Goal: Task Accomplishment & Management: Use online tool/utility

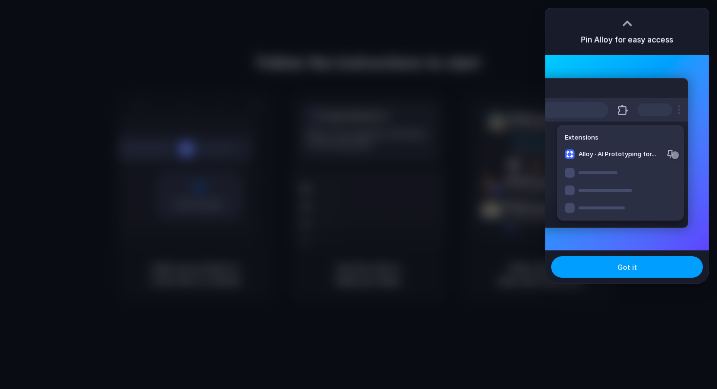
click at [598, 271] on button "Got it" at bounding box center [628, 266] width 152 height 21
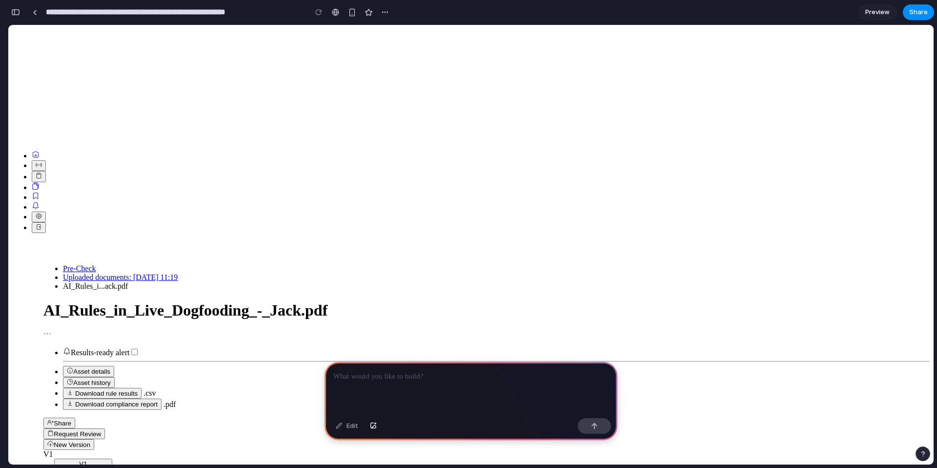
click at [73, 5] on input "**********" at bounding box center [174, 12] width 260 height 18
drag, startPoint x: 49, startPoint y: 13, endPoint x: 375, endPoint y: 11, distance: 326.0
click at [375, 11] on div "**********" at bounding box center [209, 12] width 365 height 18
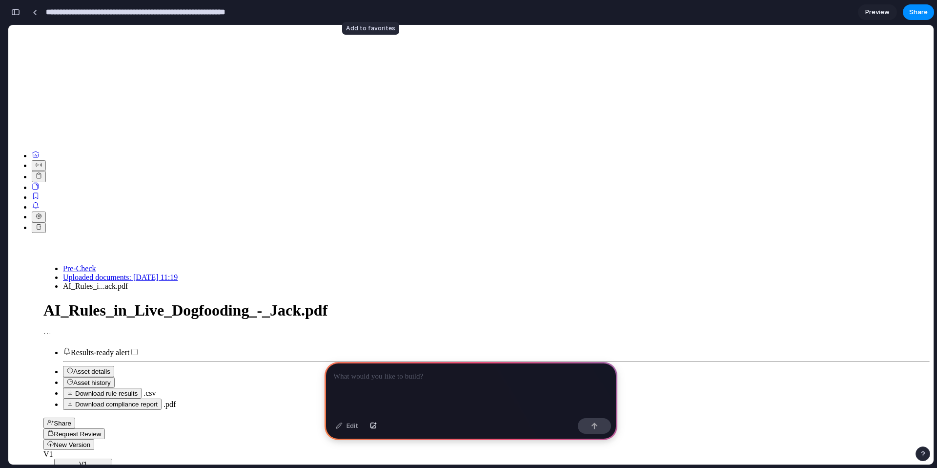
type input "*"
type input "**********"
click at [13, 17] on button "button" at bounding box center [16, 12] width 16 height 16
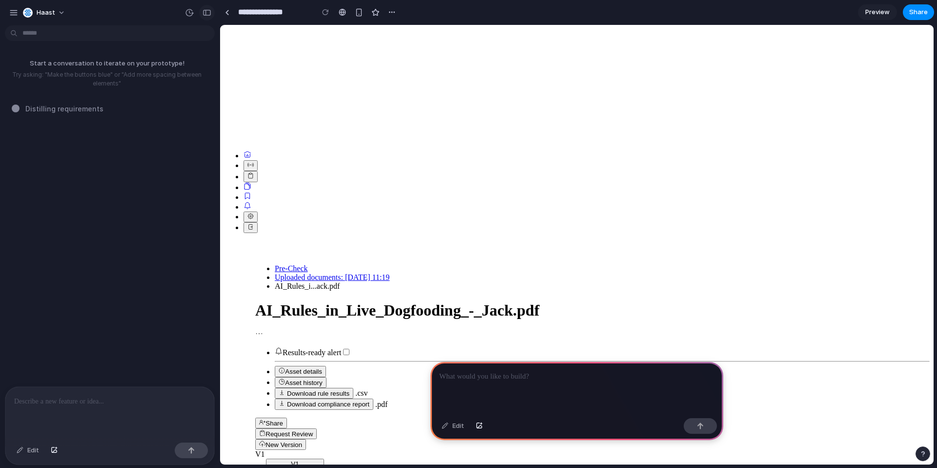
click at [211, 12] on button "button" at bounding box center [207, 13] width 16 height 16
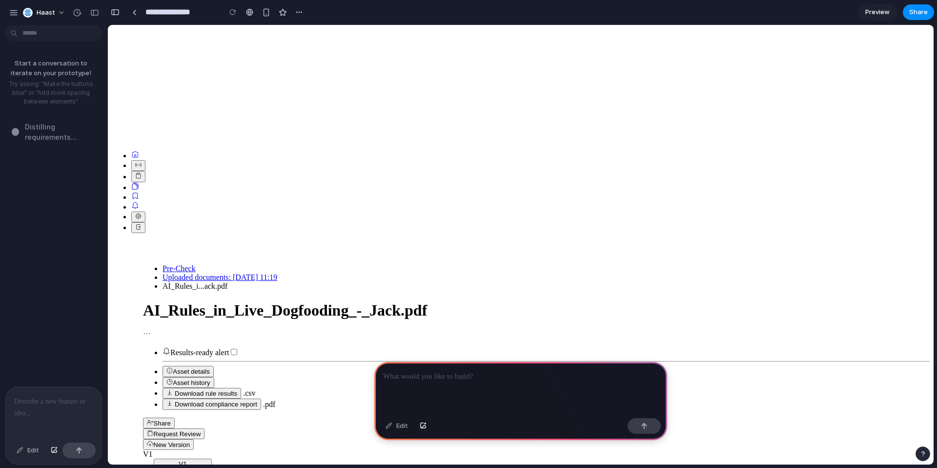
click at [8, 13] on div at bounding box center [4, 234] width 9 height 468
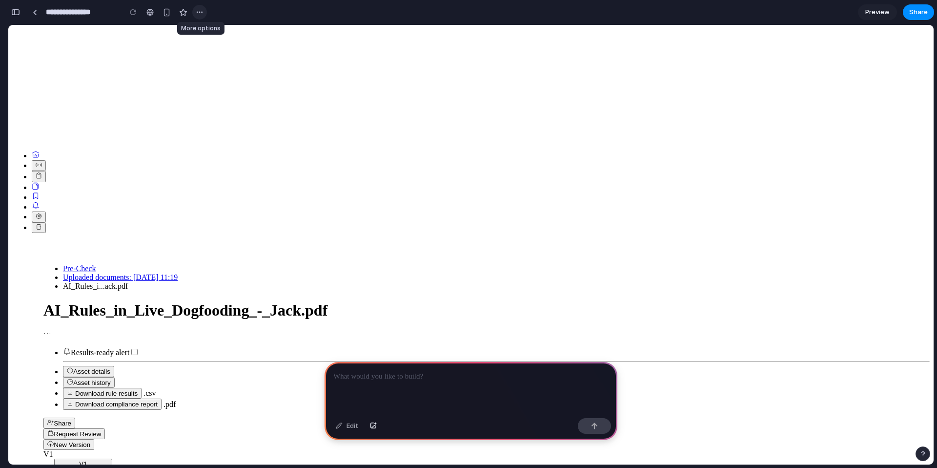
click at [198, 12] on div "button" at bounding box center [200, 12] width 8 height 8
click at [198, 12] on div "Duplicate Delete" at bounding box center [468, 234] width 937 height 468
click at [30, 17] on link at bounding box center [34, 12] width 15 height 15
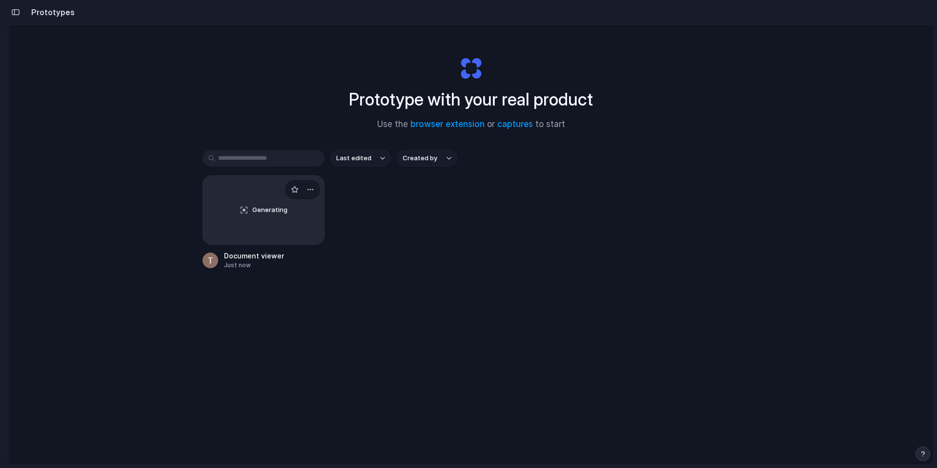
click at [253, 211] on span "Generating" at bounding box center [269, 210] width 35 height 10
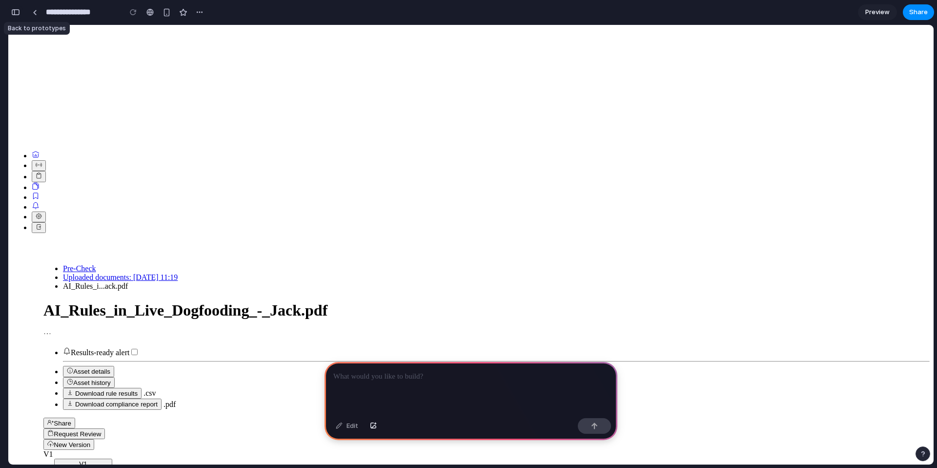
click at [11, 11] on div "button" at bounding box center [15, 12] width 9 height 7
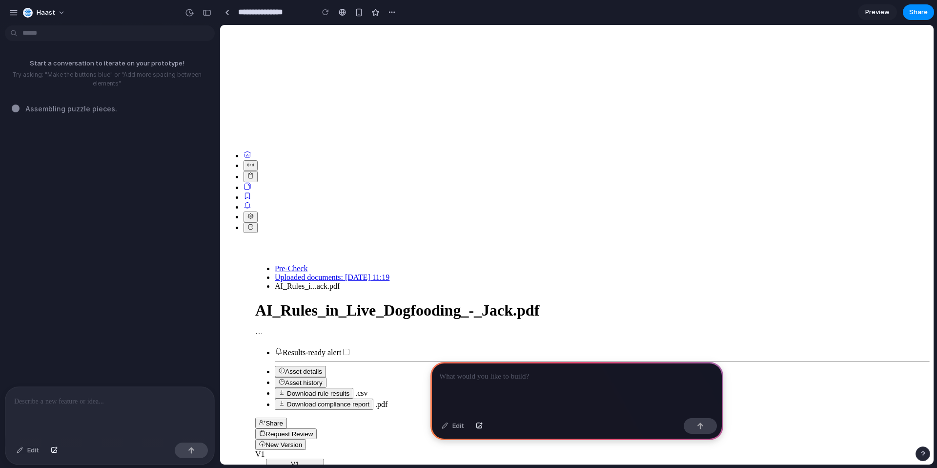
click at [396, 17] on button "button" at bounding box center [392, 12] width 15 height 15
click at [434, 11] on div "Duplicate Delete" at bounding box center [468, 234] width 937 height 468
click at [266, 441] on icon at bounding box center [263, 443] width 6 height 5
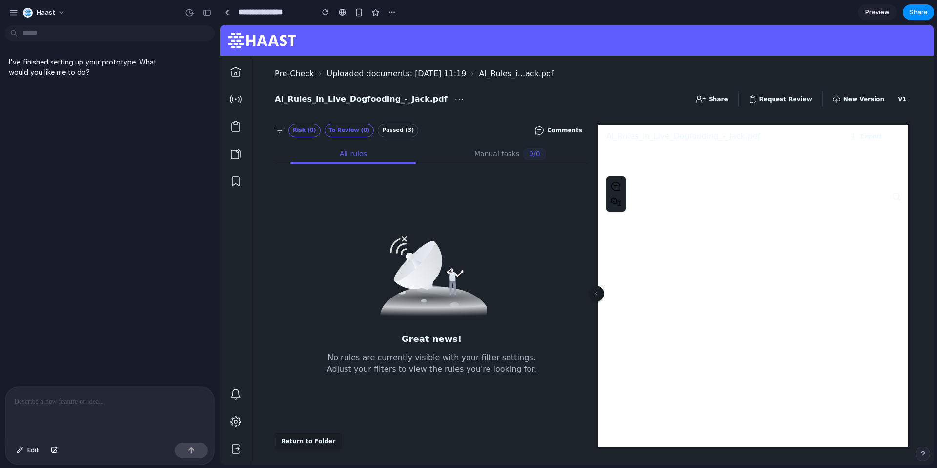
click at [408, 131] on button "Passed (3)" at bounding box center [398, 130] width 41 height 14
click at [378, 134] on button "Passed (3)" at bounding box center [398, 130] width 41 height 14
drag, startPoint x: 347, startPoint y: 132, endPoint x: 329, endPoint y: 132, distance: 17.6
click at [347, 132] on button "To Review (0)" at bounding box center [349, 130] width 49 height 14
click at [312, 132] on button "Risk (0)" at bounding box center [304, 130] width 32 height 14
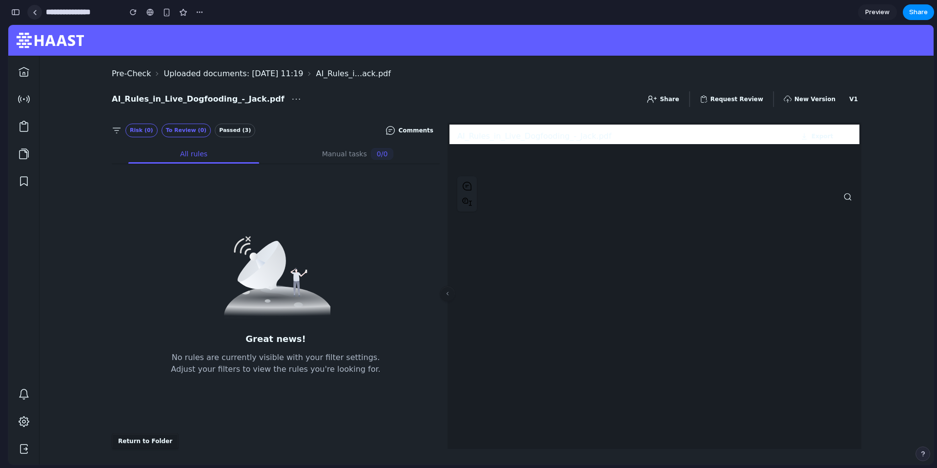
click at [37, 11] on div at bounding box center [35, 12] width 4 height 5
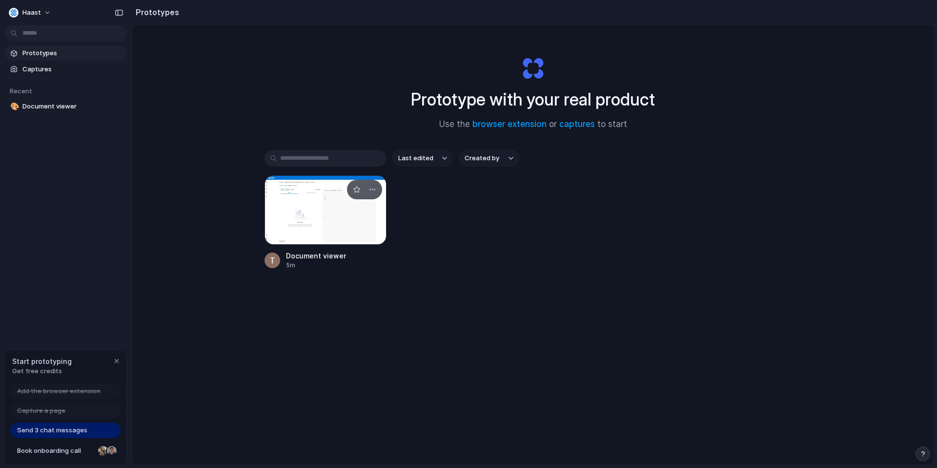
click at [328, 208] on div at bounding box center [326, 209] width 122 height 69
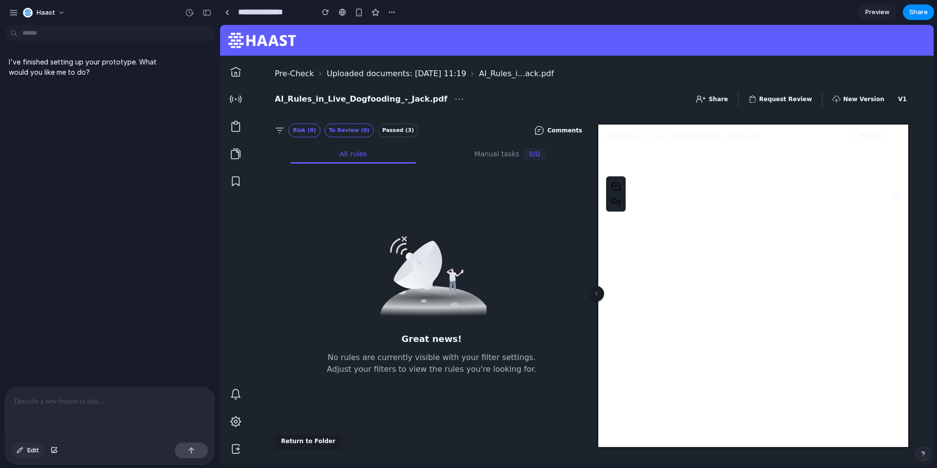
click at [20, 452] on div "button" at bounding box center [20, 450] width 7 height 6
